Goal: Task Accomplishment & Management: Use online tool/utility

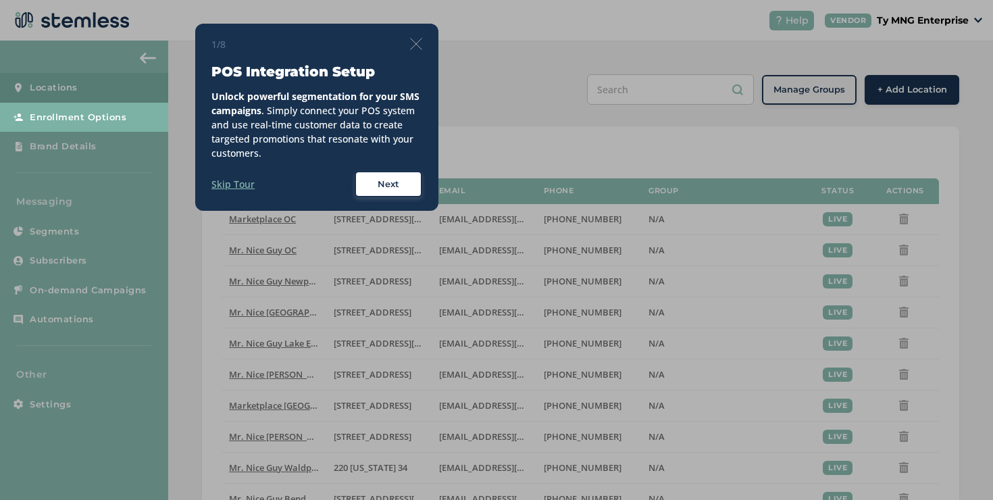
click at [424, 43] on div "1/8 POS Integration Setup Unlock powerful segmentation for your SMS campaigns .…" at bounding box center [316, 118] width 243 height 188
click at [411, 43] on img at bounding box center [416, 44] width 12 height 12
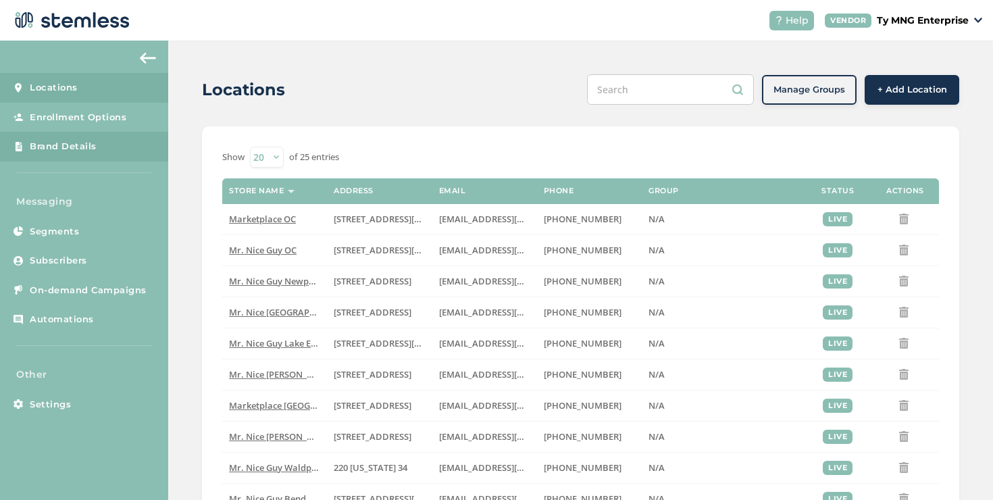
click at [118, 151] on link "Brand Details" at bounding box center [84, 147] width 168 height 30
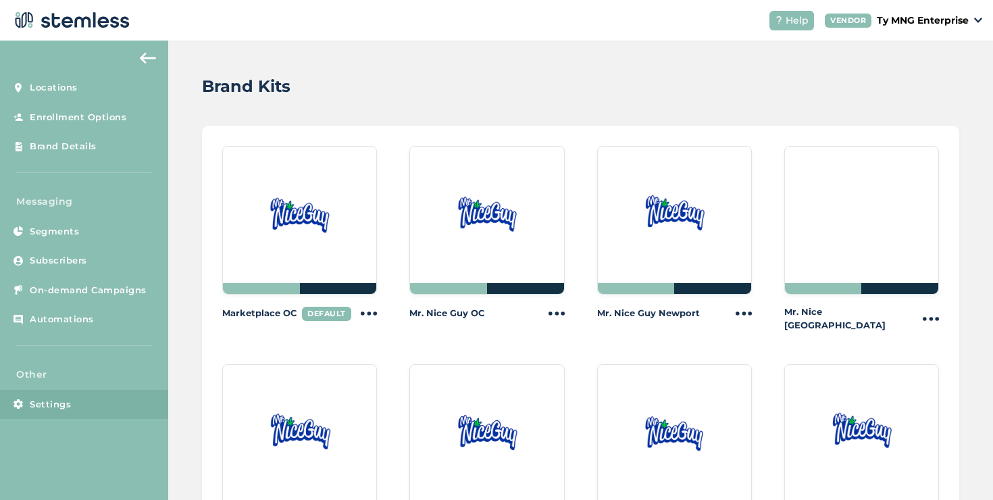
click at [40, 395] on link "Settings" at bounding box center [84, 405] width 168 height 30
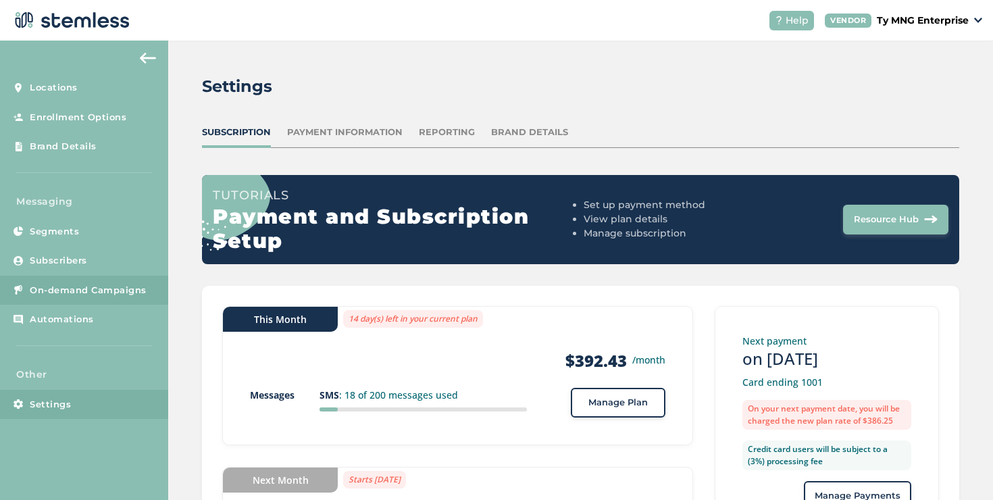
click at [124, 295] on span "On-demand Campaigns" at bounding box center [88, 291] width 117 height 14
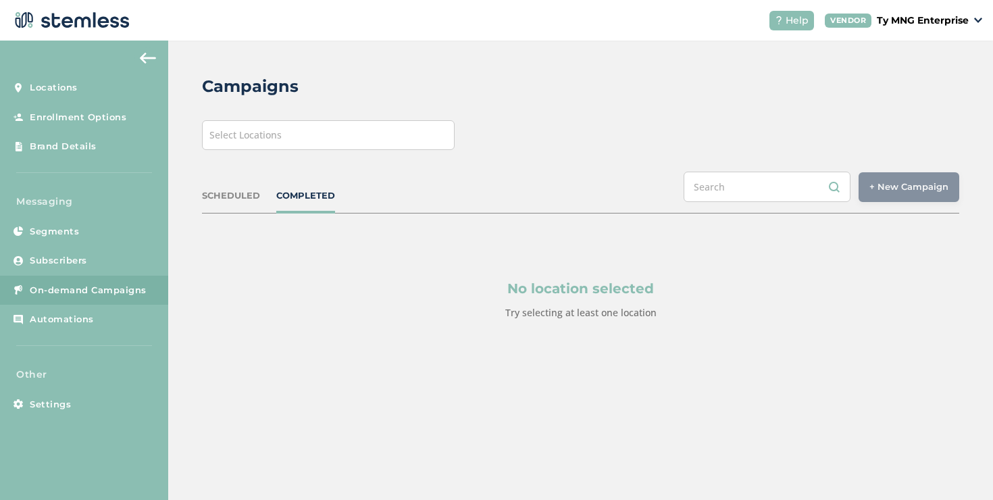
click at [287, 142] on div "Select Locations" at bounding box center [328, 135] width 253 height 30
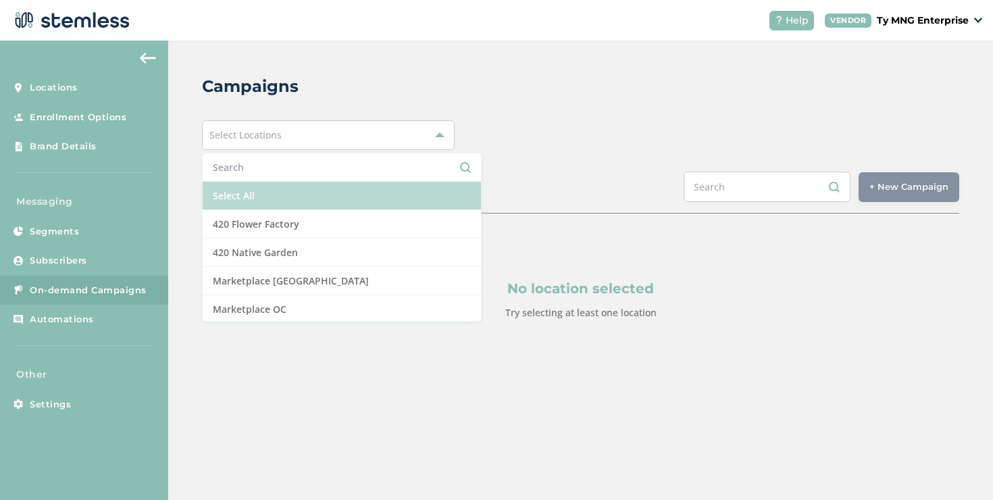
click at [251, 190] on li "Select All" at bounding box center [342, 196] width 278 height 28
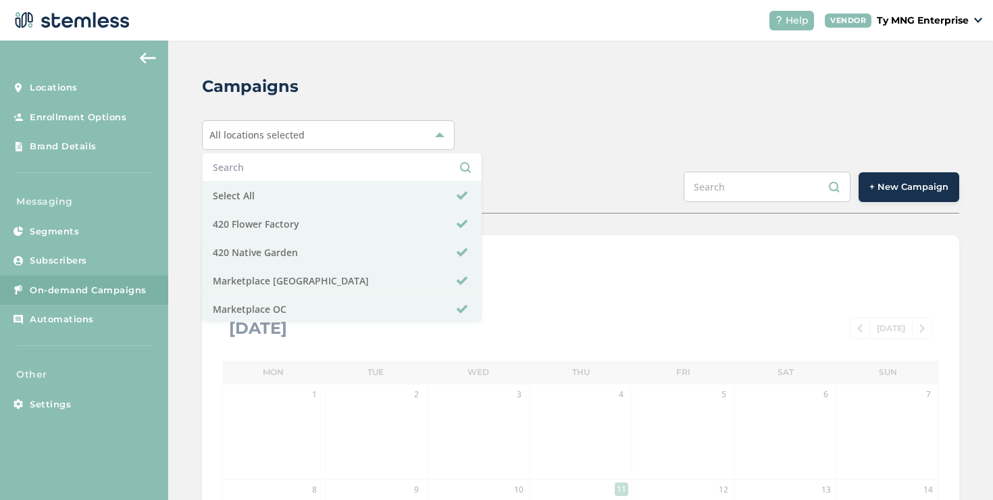
click at [505, 122] on div "All locations selected Select All 420 Flower Factory 420 Native Garden Marketpl…" at bounding box center [580, 135] width 757 height 30
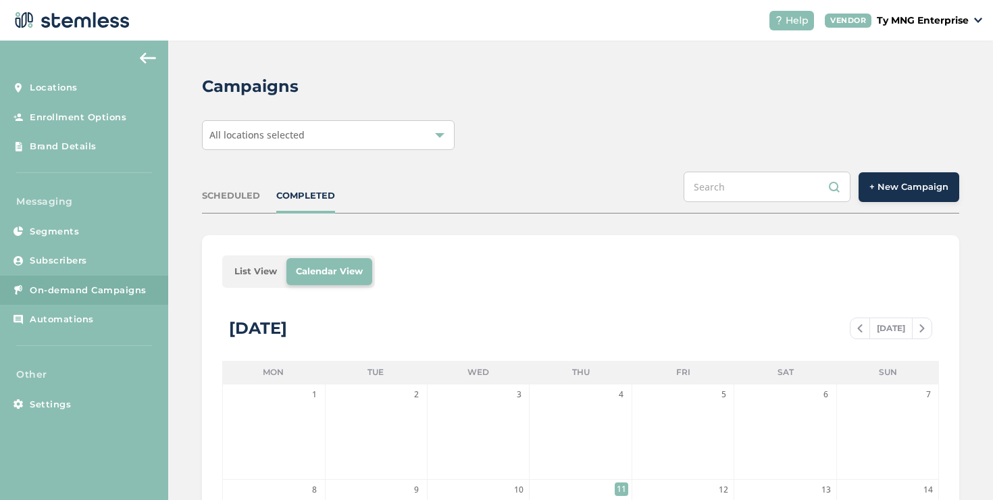
click at [249, 265] on li "List View" at bounding box center [255, 271] width 61 height 27
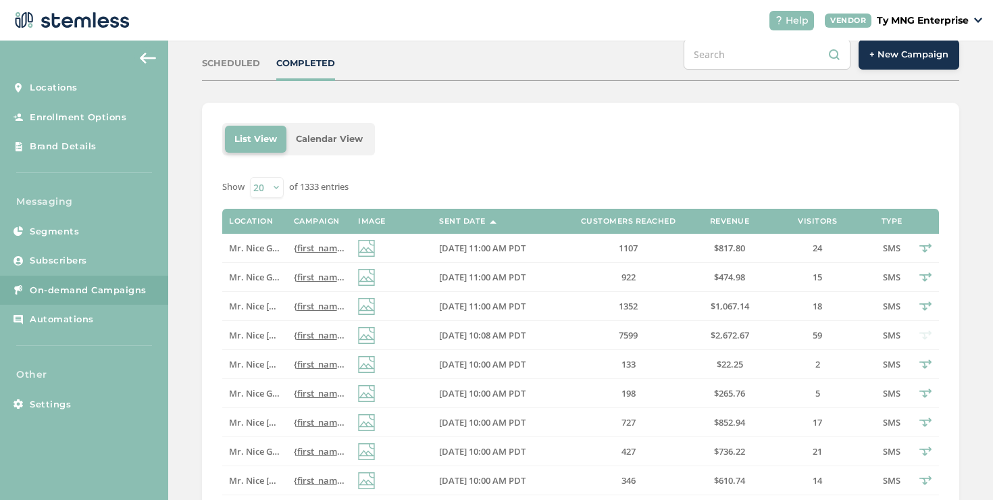
scroll to position [137, 0]
